Goal: Information Seeking & Learning: Learn about a topic

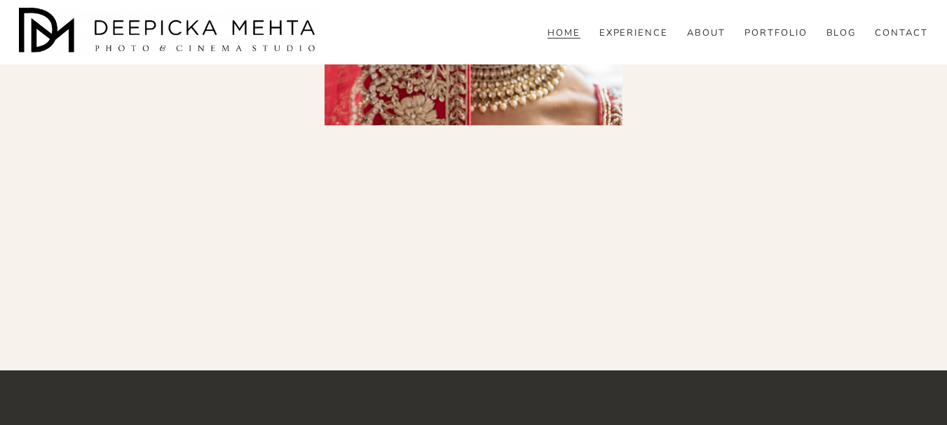
scroll to position [1331, 0]
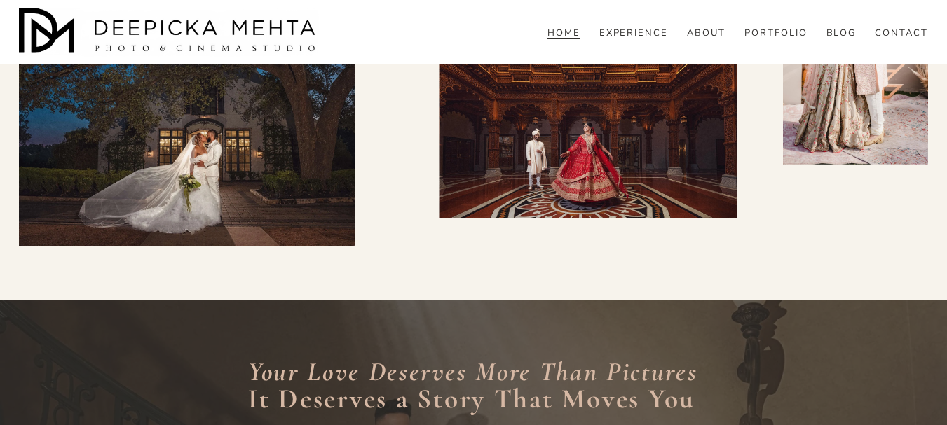
click at [652, 40] on link "EXPERIENCE" at bounding box center [633, 33] width 69 height 13
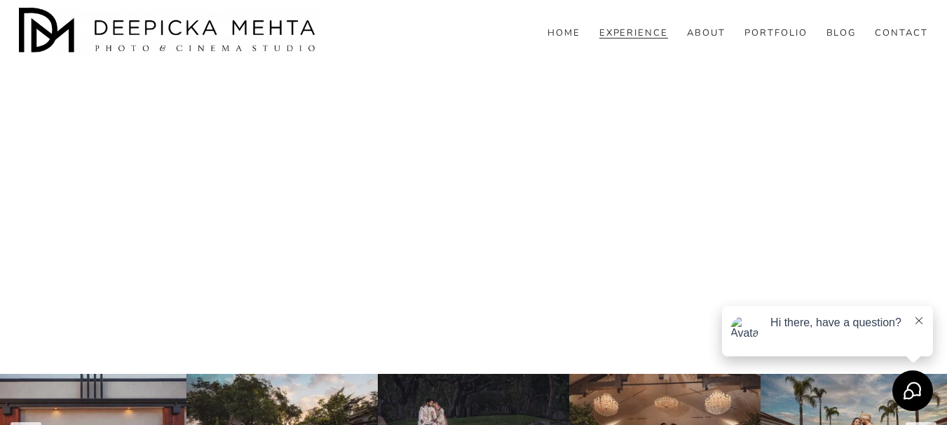
scroll to position [4555, 0]
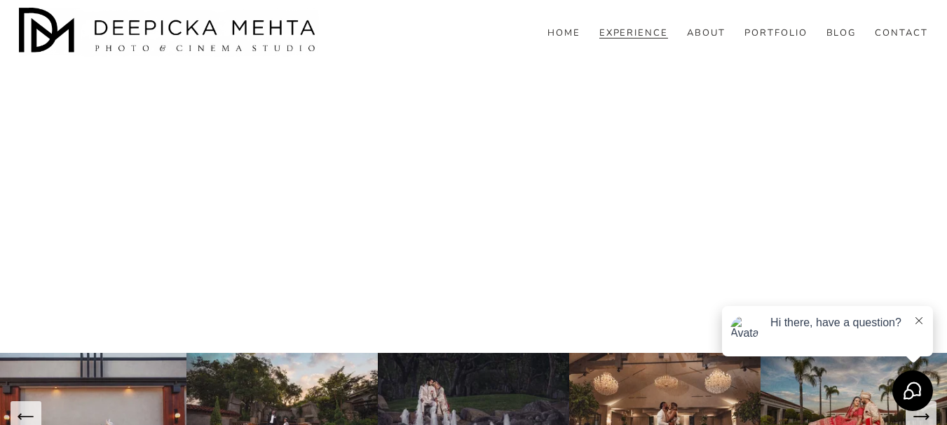
click at [703, 40] on link "ABOUT" at bounding box center [706, 33] width 39 height 13
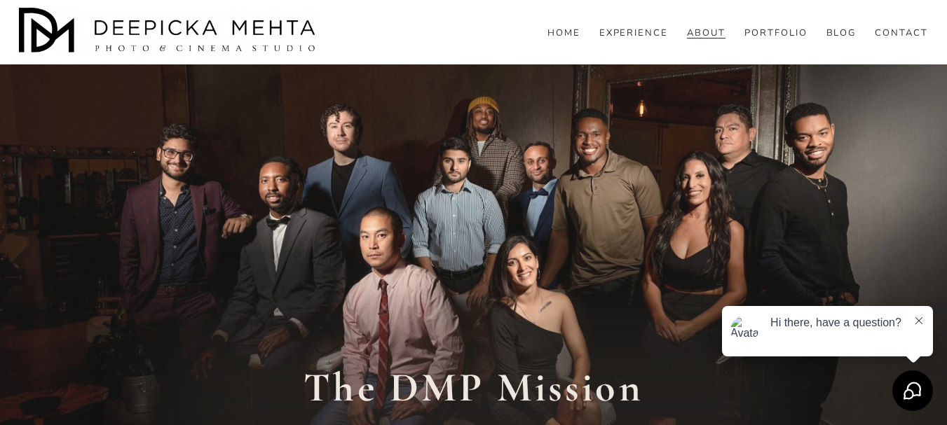
click at [780, 40] on link "PORTFOLIO" at bounding box center [775, 33] width 63 height 13
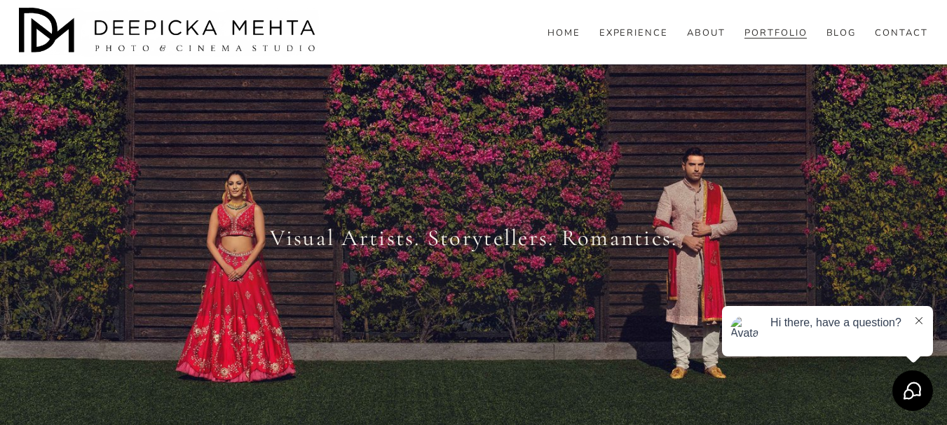
click at [718, 40] on link "ABOUT" at bounding box center [706, 33] width 39 height 13
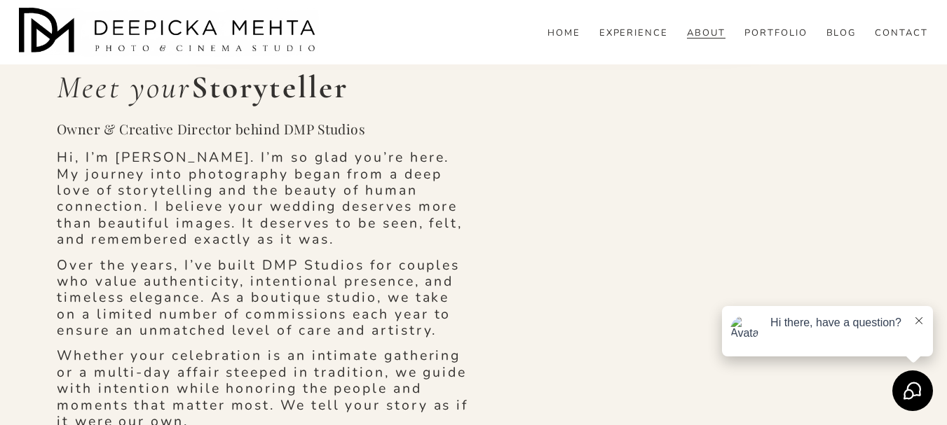
scroll to position [420, 0]
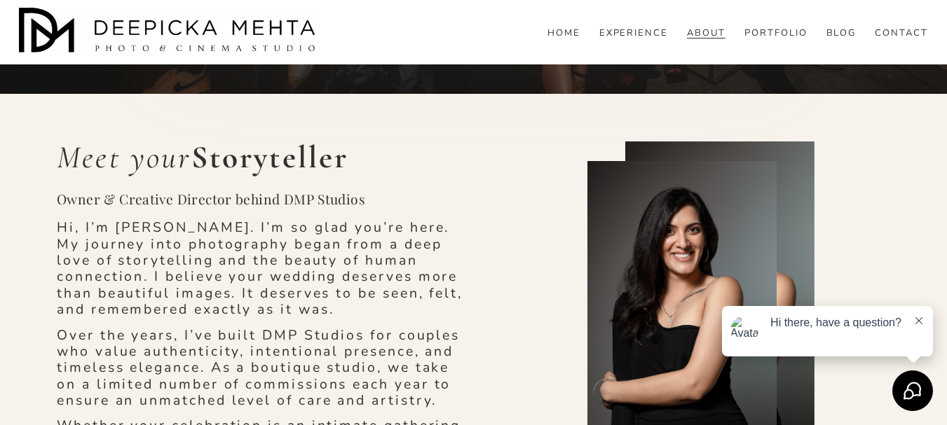
click at [774, 40] on link "PORTFOLIO" at bounding box center [775, 33] width 63 height 13
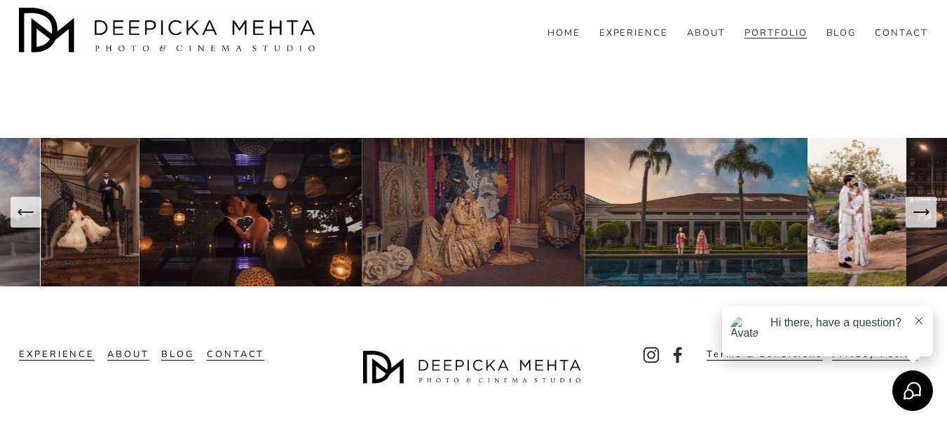
scroll to position [9090, 0]
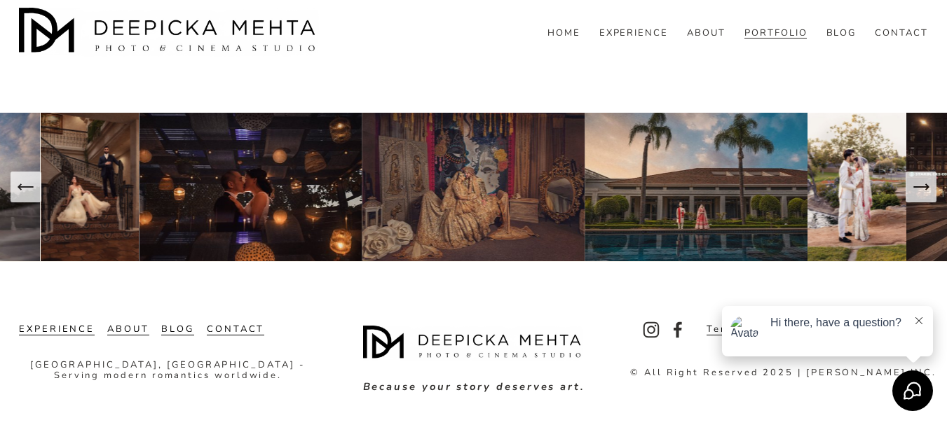
click at [848, 39] on span "BLOG" at bounding box center [841, 33] width 30 height 11
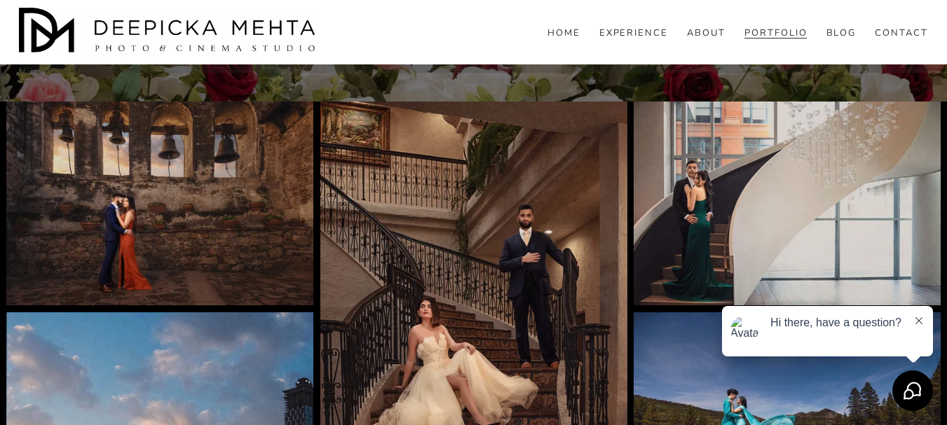
scroll to position [3624, 0]
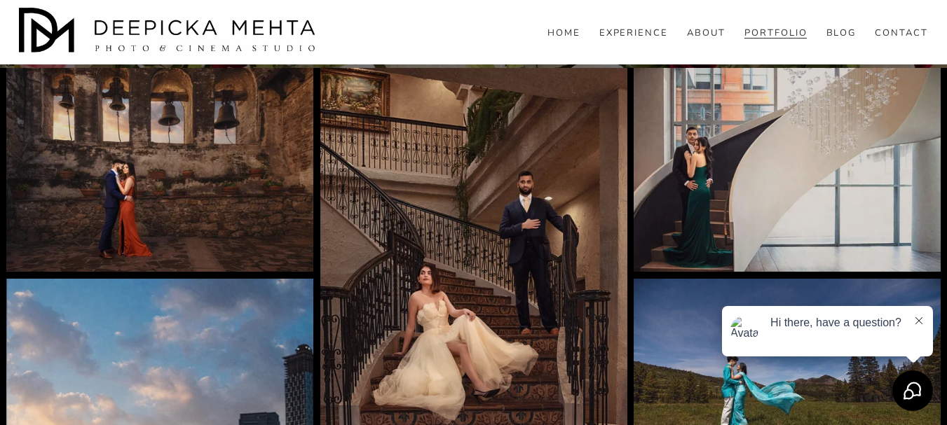
click at [854, 39] on span "BLOG" at bounding box center [841, 33] width 30 height 11
click at [0, 0] on span "WEDDINGS" at bounding box center [0, 0] width 0 height 0
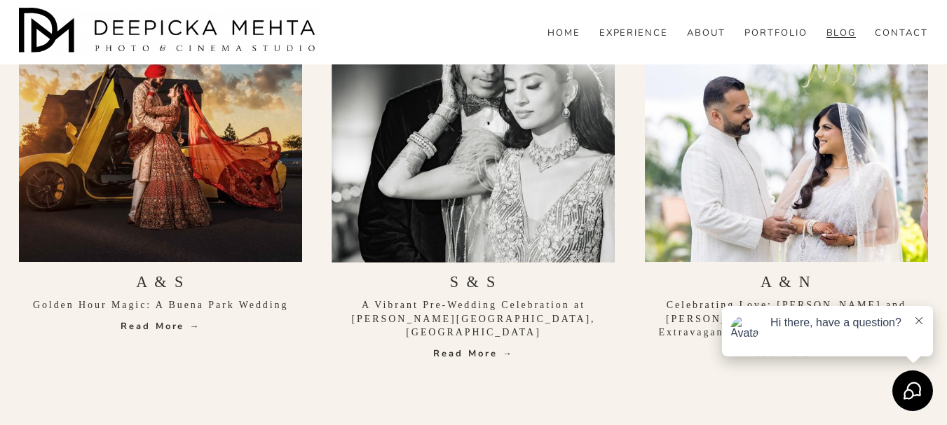
scroll to position [1542, 0]
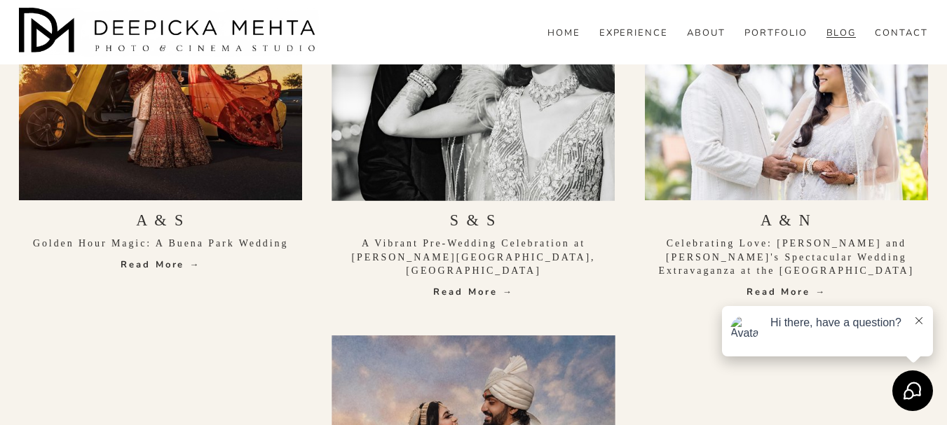
click at [477, 285] on link "Read More →" at bounding box center [472, 292] width 283 height 14
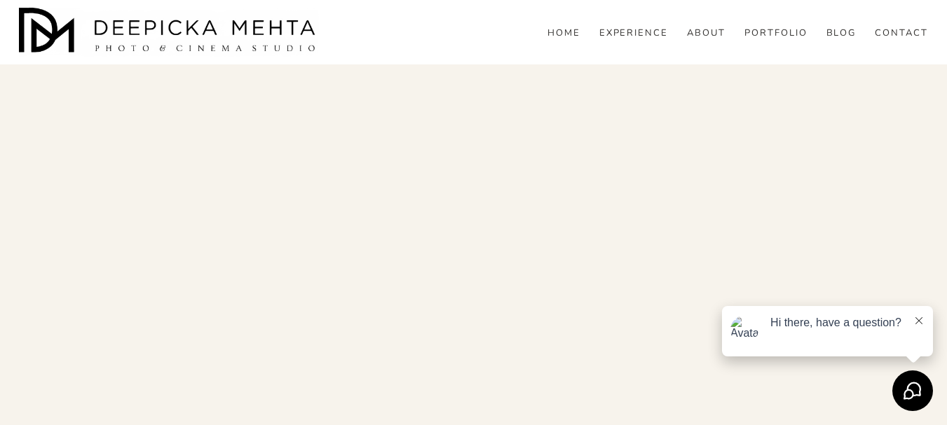
scroll to position [2242, 0]
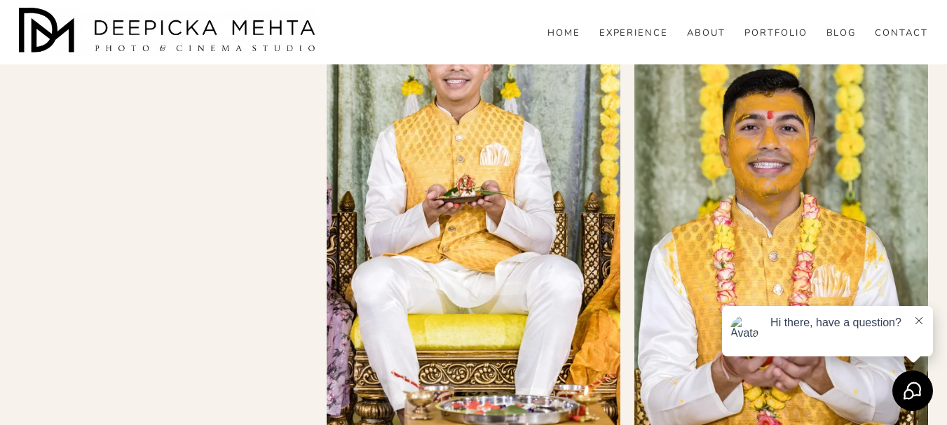
click at [564, 40] on link "HOME" at bounding box center [563, 33] width 33 height 13
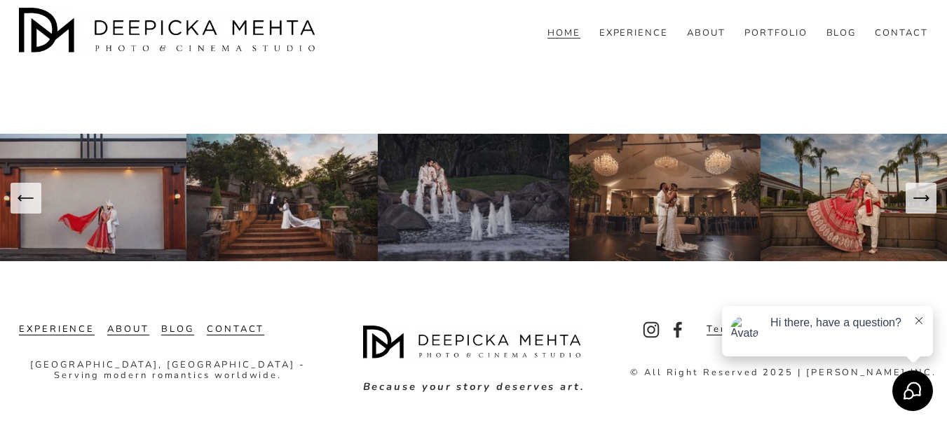
scroll to position [6039, 0]
click at [921, 198] on icon "Next Slide" at bounding box center [920, 198] width 15 height 0
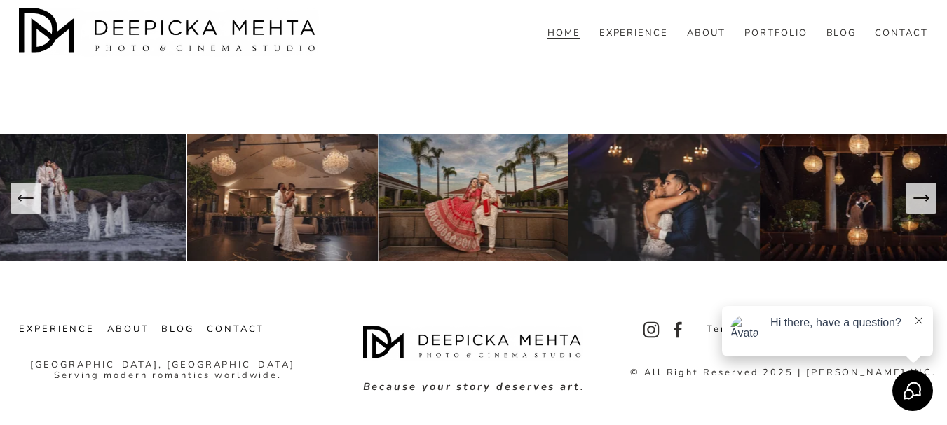
click at [918, 198] on icon "Next Slide" at bounding box center [920, 198] width 15 height 0
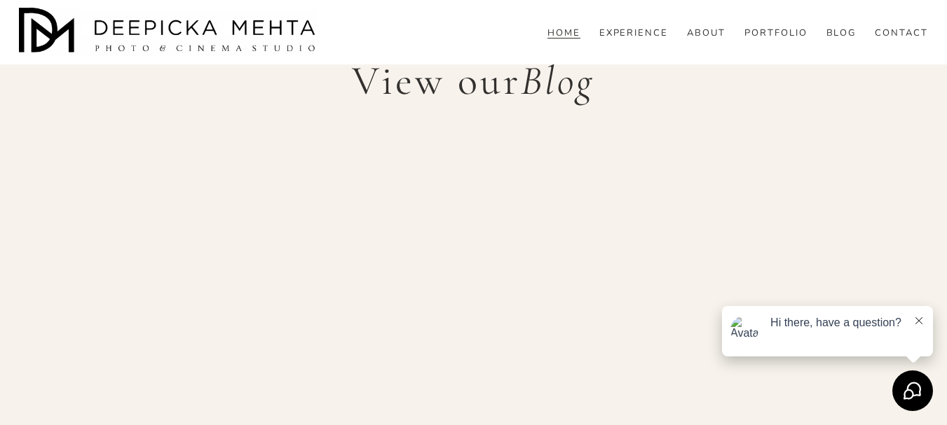
scroll to position [4567, 0]
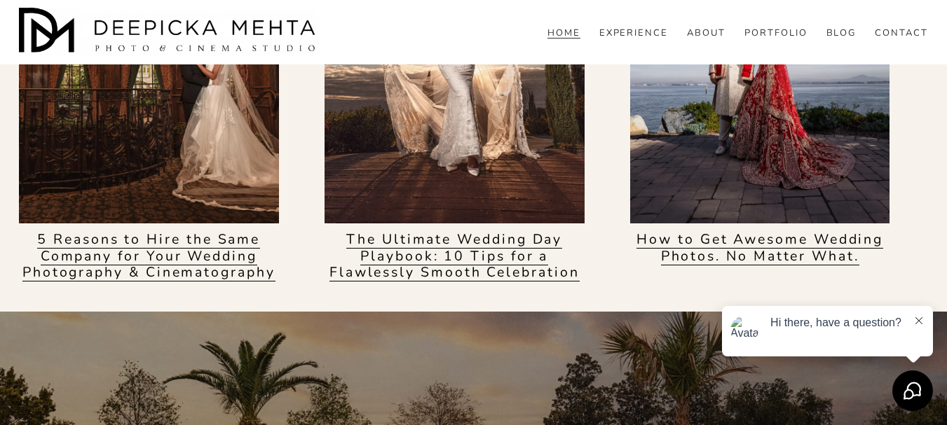
click at [164, 266] on link "5 Reasons to Hire the Same Company for Your Wedding Photography & Cinematography" at bounding box center [148, 256] width 253 height 52
